Goal: Go to known website: Access a specific website the user already knows

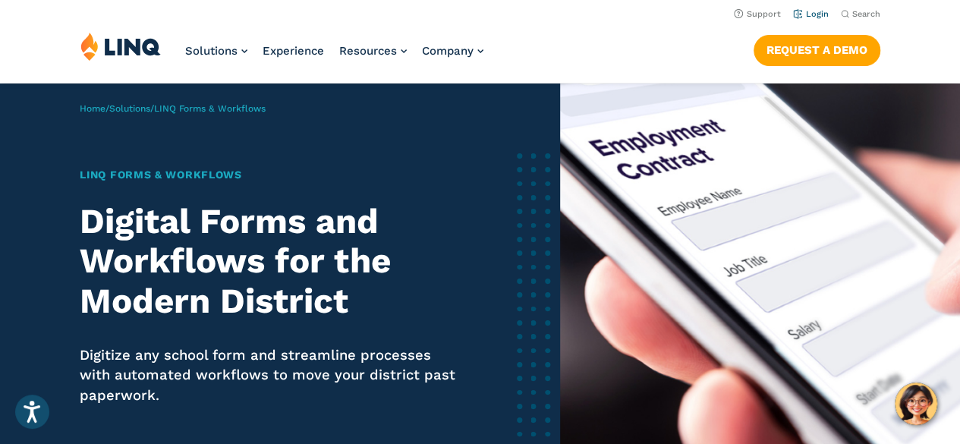
click at [821, 13] on link "Login" at bounding box center [811, 14] width 36 height 10
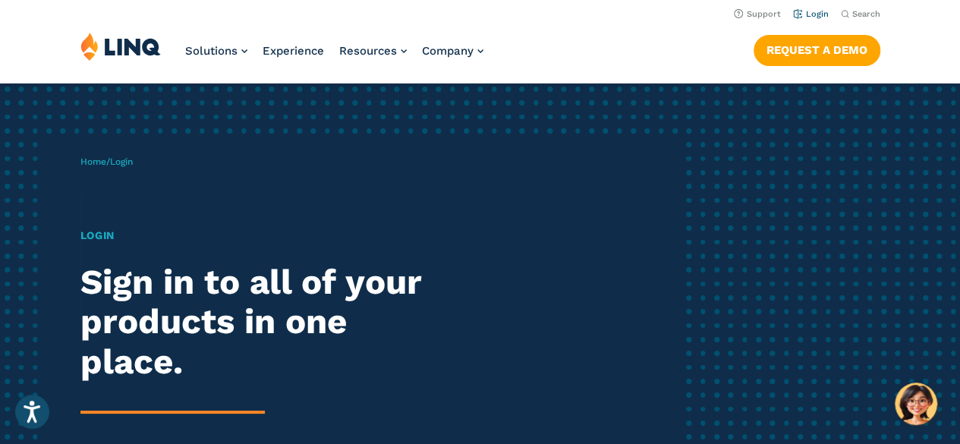
click at [806, 13] on link "Login" at bounding box center [811, 14] width 36 height 10
click at [800, 13] on link "Login" at bounding box center [811, 14] width 36 height 10
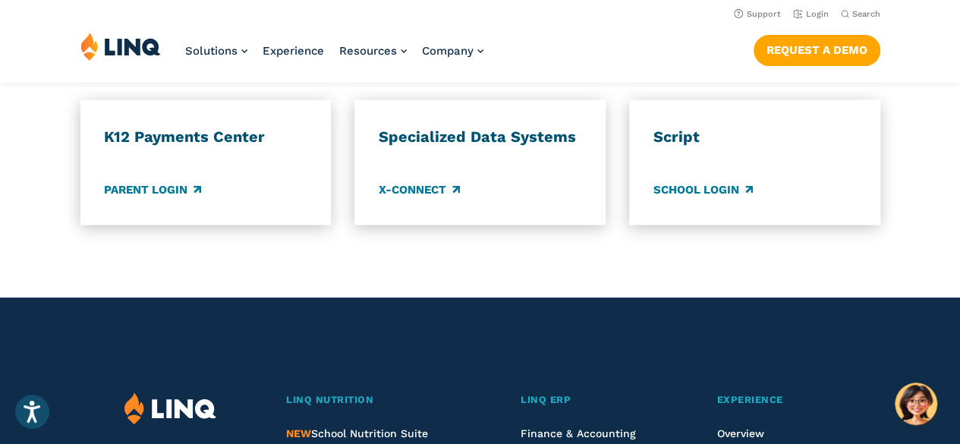
scroll to position [1365, 0]
